Goal: Transaction & Acquisition: Purchase product/service

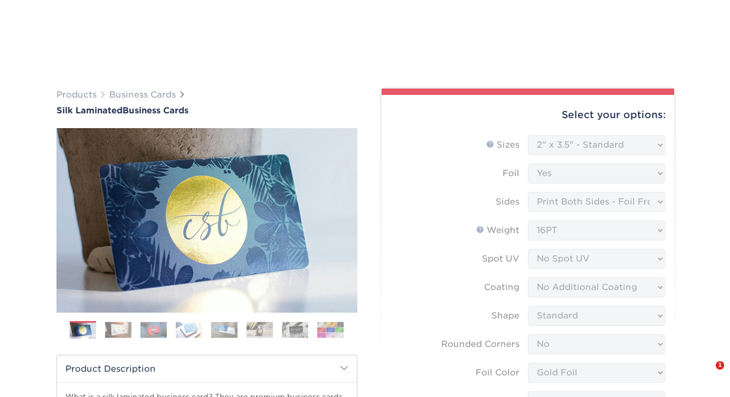
select select "2.00x3.50"
select select "0"
select select "acffa4a5-22f9-4585-ba3f-0adaa54b8c85"
select select "3b5148f1-0588-4f88-a218-97bcfdce65c1"
select select "ccacb42f-45f7-42d3-bbd3-7c8421cf37f0"
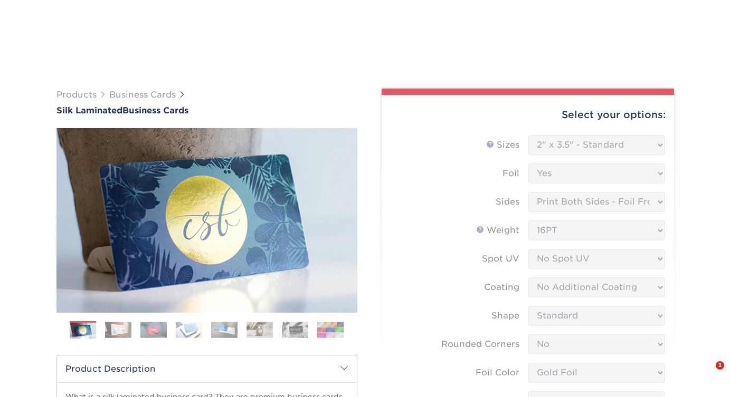
select select "upload"
select select "f67cd561-658c-43c4-a0fa-33a72eb27a32"
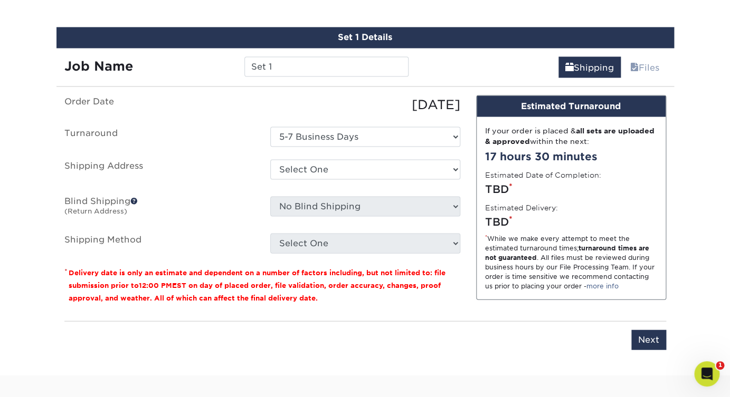
click at [288, 105] on div "[DATE]" at bounding box center [365, 104] width 206 height 19
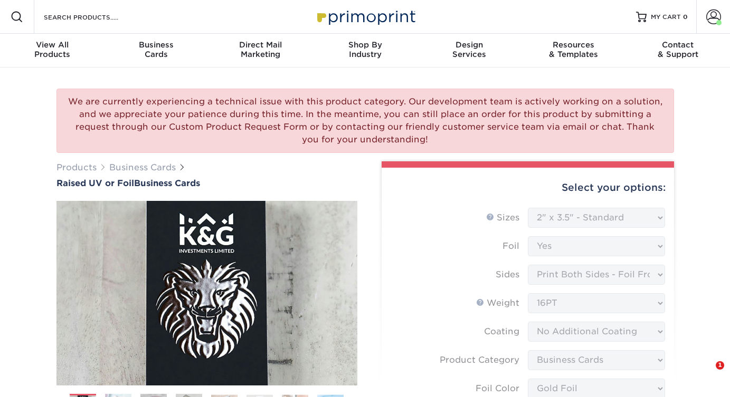
select select "2.00x3.50"
select select "3b5148f1-0588-4f88-a218-97bcfdce65c1"
select select "acffa4a5-22f9-4585-ba3f-0adaa54b8c85"
select select "upload"
select select "500* – $221.00"
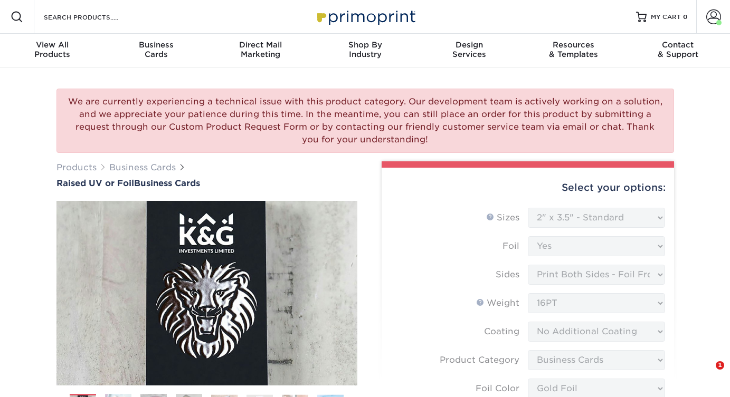
select select "05195c50-42fe-4228-8c42-019ed46e123b"
select select "222025"
select select "12"
click at [269, 172] on div "Products Business Cards Raised UV or Foil Business Cards" at bounding box center [206, 174] width 301 height 27
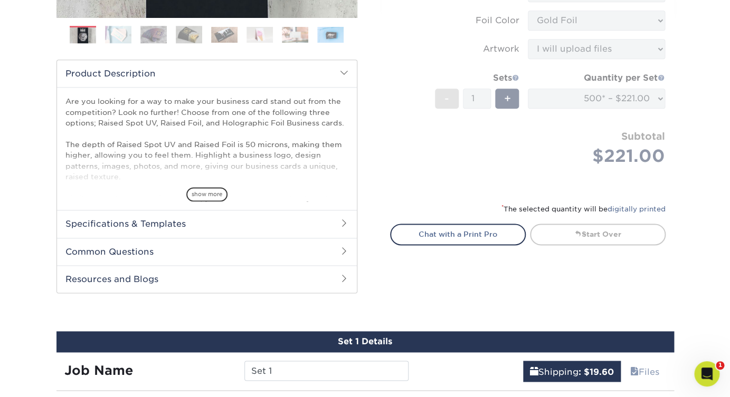
scroll to position [369, 0]
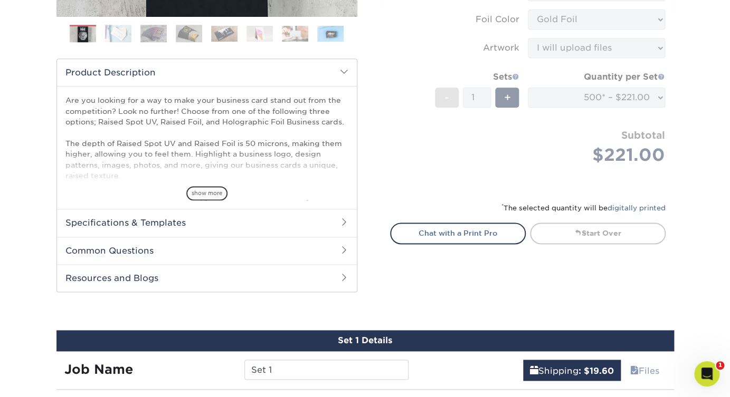
click at [490, 203] on div "* The selected quantity will be digitally printed" at bounding box center [527, 212] width 275 height 21
click at [303, 219] on h2 "Specifications & Templates" at bounding box center [207, 222] width 300 height 27
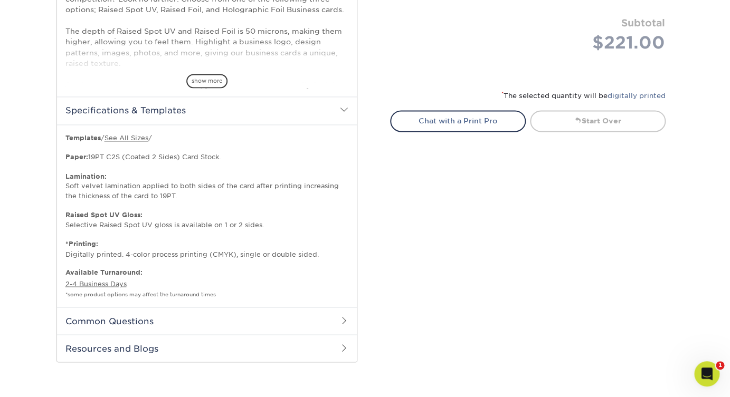
scroll to position [483, 0]
click at [139, 139] on link "See All Sizes" at bounding box center [126, 137] width 44 height 8
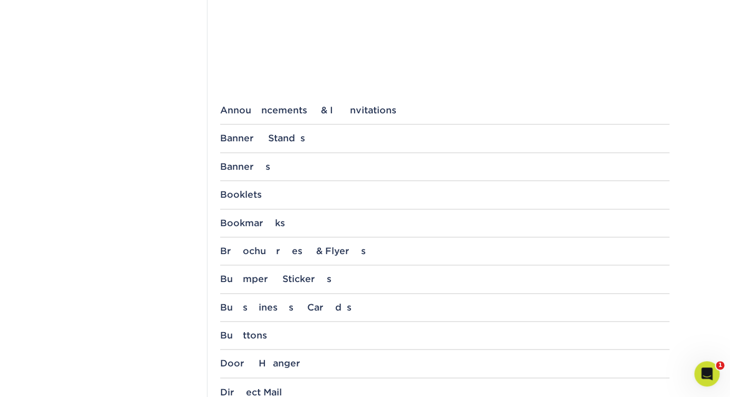
scroll to position [351, 0]
click at [248, 305] on div "Business Cards" at bounding box center [444, 306] width 449 height 11
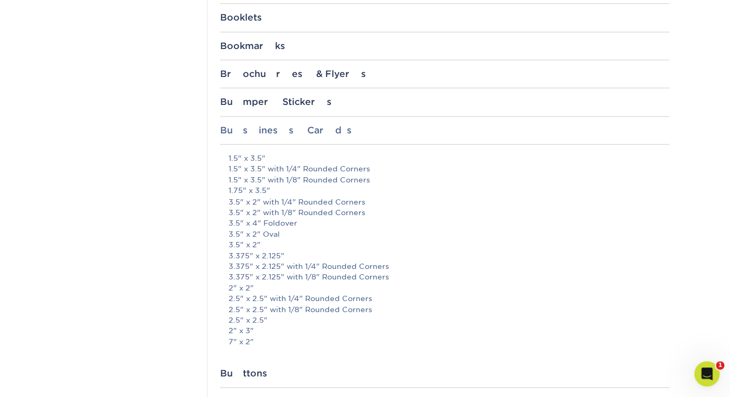
scroll to position [528, 0]
click at [247, 245] on link "3.5" x 2"" at bounding box center [244, 244] width 32 height 8
click at [254, 245] on link "3.5" x 2"" at bounding box center [244, 244] width 32 height 8
click at [526, 5] on div "File Templates Using Primoprint "Certified Templates" ensures proper, speedy, a…" at bounding box center [444, 357] width 475 height 1544
